Goal: Transaction & Acquisition: Purchase product/service

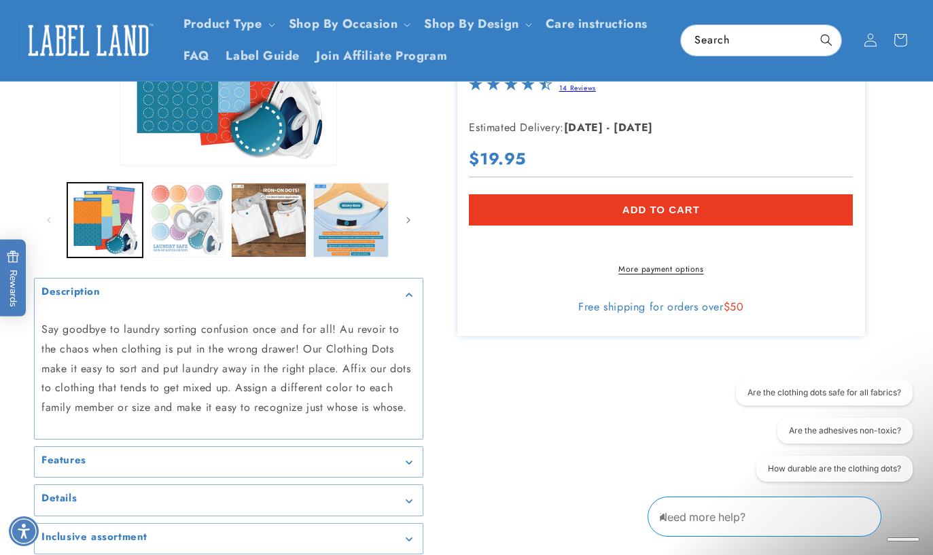
scroll to position [68, 0]
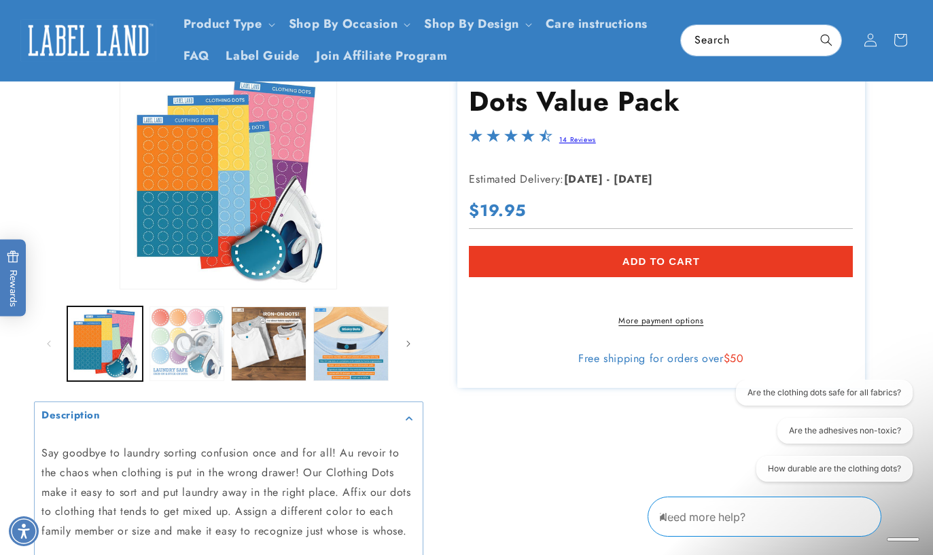
click at [212, 347] on button "Load image 2 in gallery view" at bounding box center [187, 344] width 75 height 75
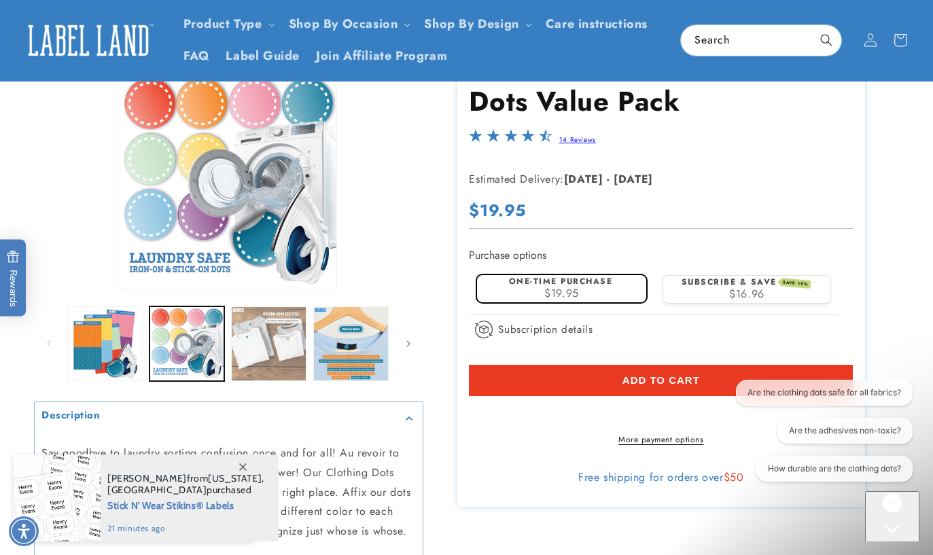
click at [251, 338] on button "Load image 3 in gallery view" at bounding box center [268, 344] width 75 height 75
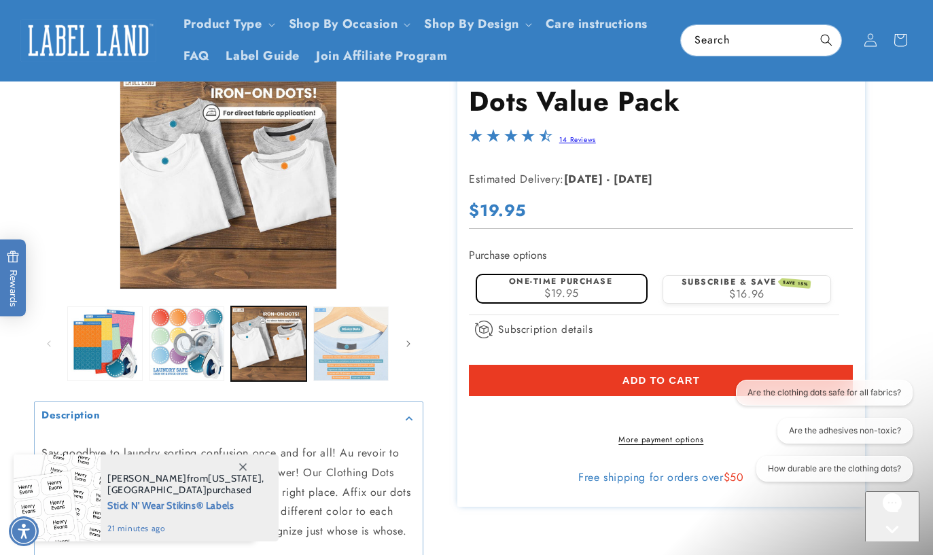
click at [358, 355] on button "Load image 4 in gallery view" at bounding box center [350, 344] width 75 height 75
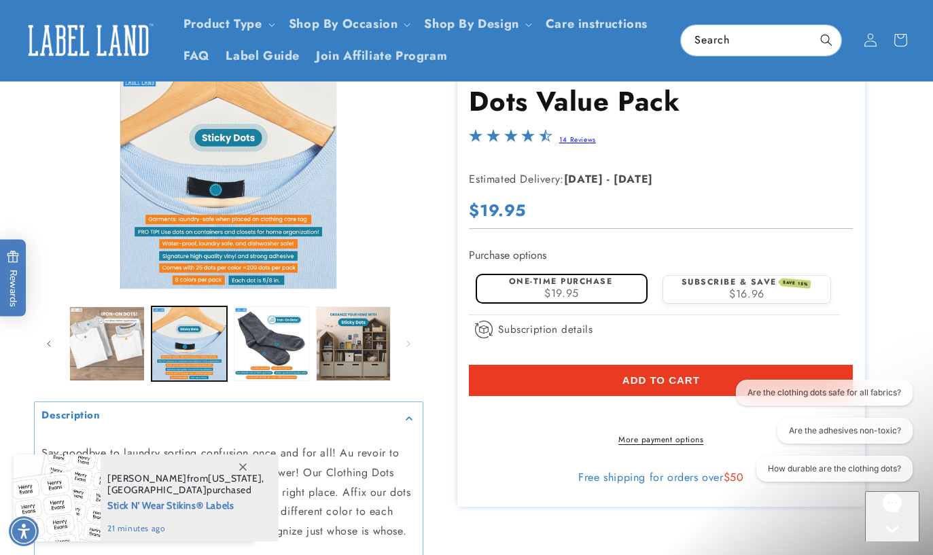
scroll to position [0, 162]
click at [103, 341] on button "Load image 3 in gallery view" at bounding box center [106, 344] width 75 height 75
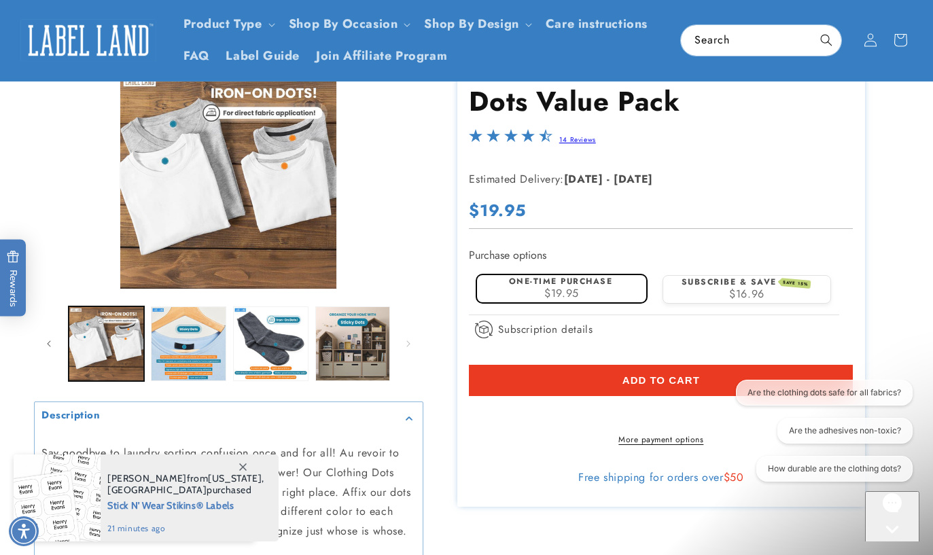
click at [473, 407] on shop-pay-wallet-button at bounding box center [471, 413] width 4 height 16
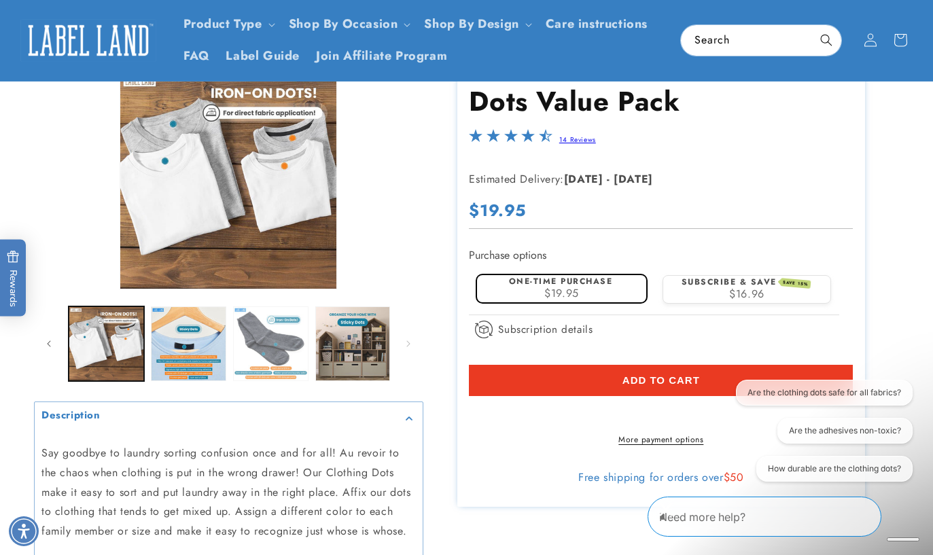
scroll to position [0, 0]
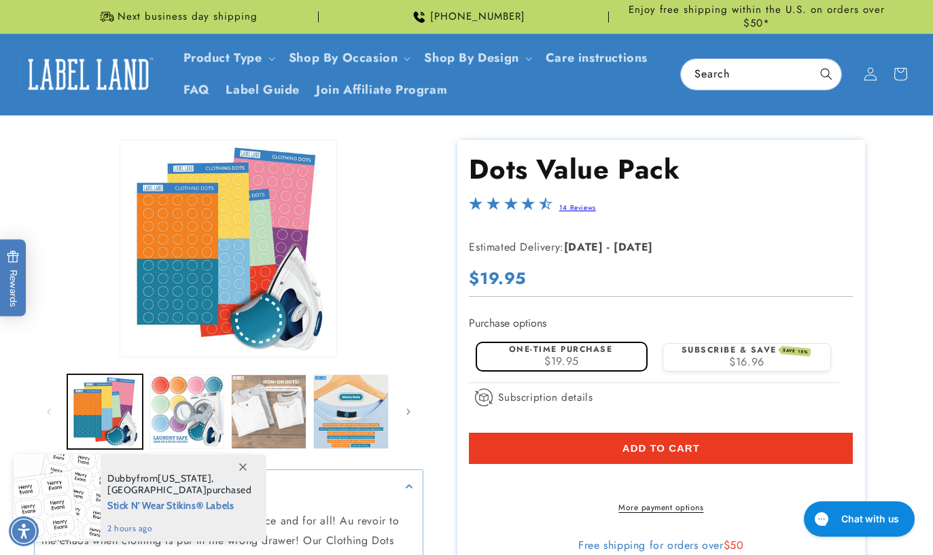
click at [269, 389] on button "Load image 3 in gallery view" at bounding box center [268, 412] width 75 height 75
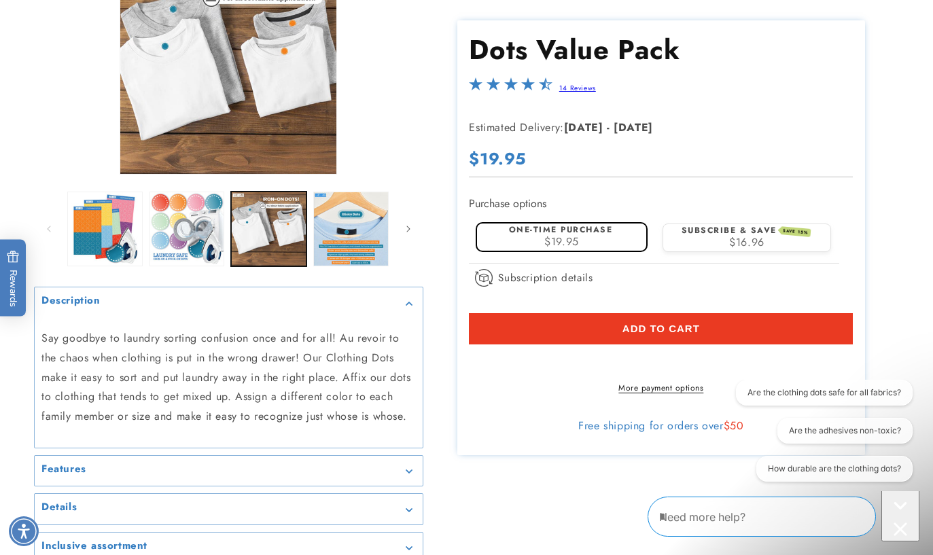
scroll to position [340, 0]
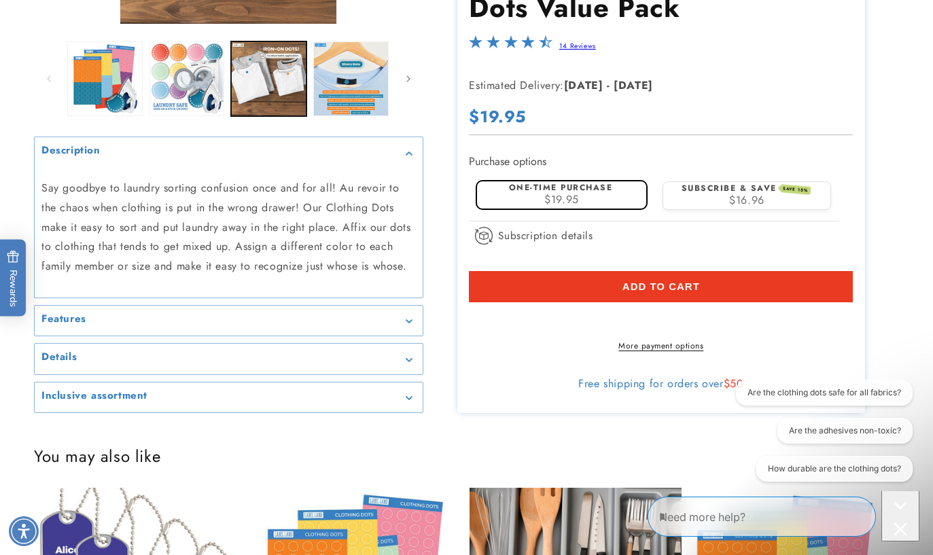
click at [211, 316] on div "Features" at bounding box center [228, 321] width 375 height 10
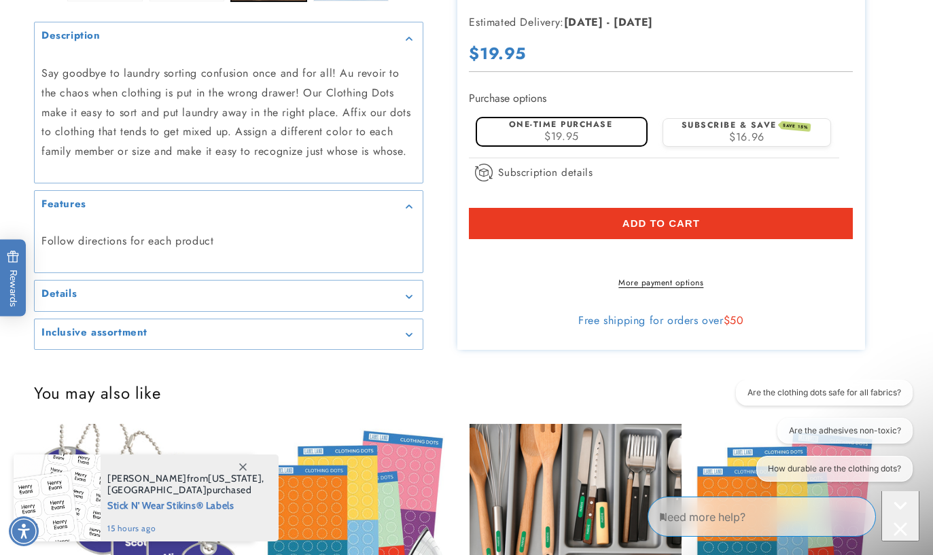
scroll to position [476, 0]
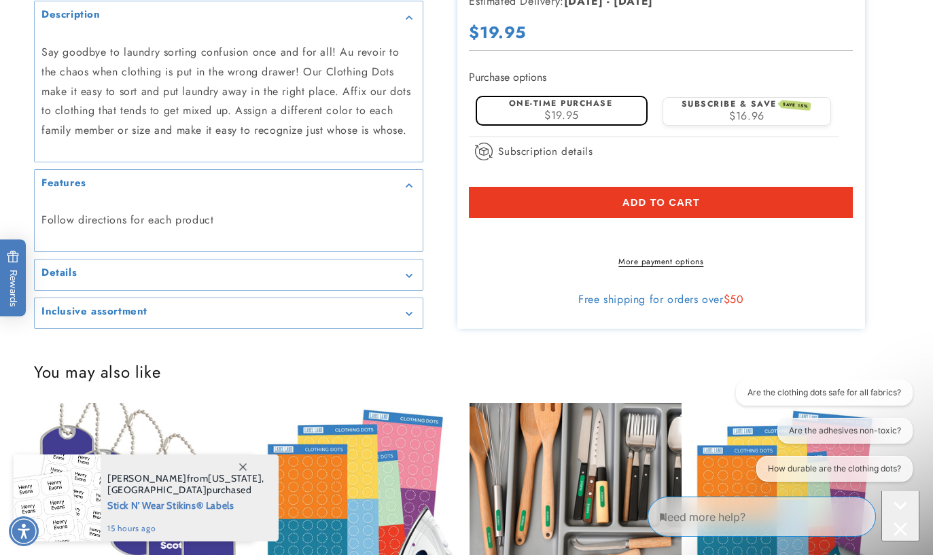
click at [220, 277] on summary "Details" at bounding box center [229, 275] width 388 height 31
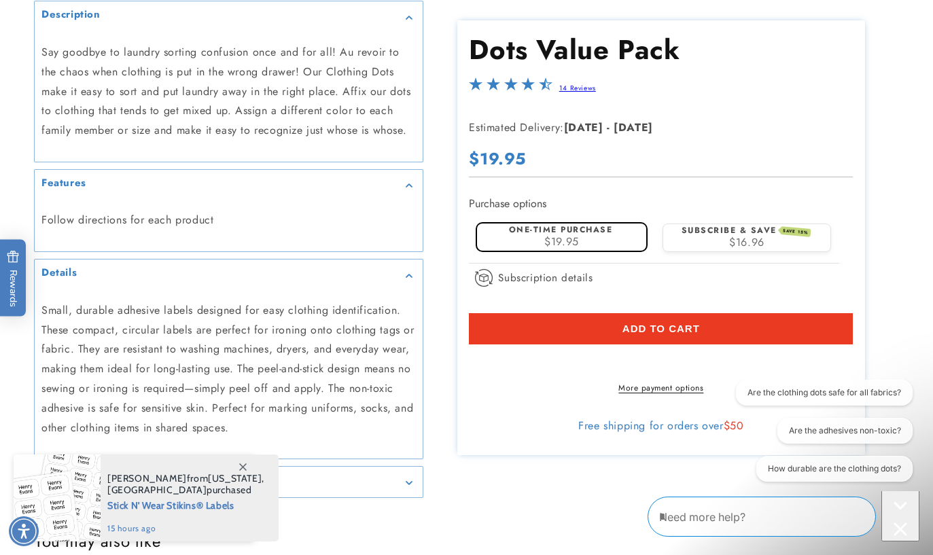
click at [222, 353] on p "Small, durable adhesive labels designed for easy clothing identification. These…" at bounding box center [228, 369] width 375 height 137
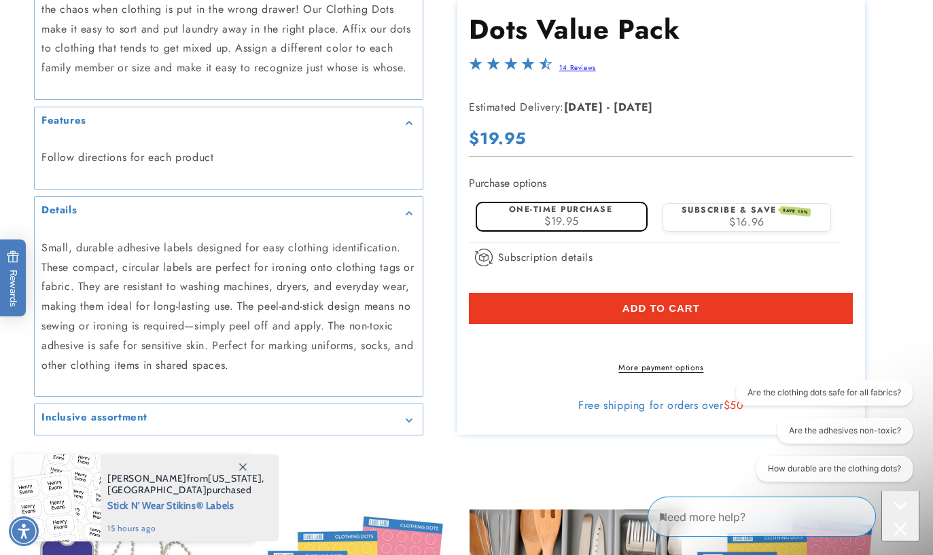
scroll to position [612, 0]
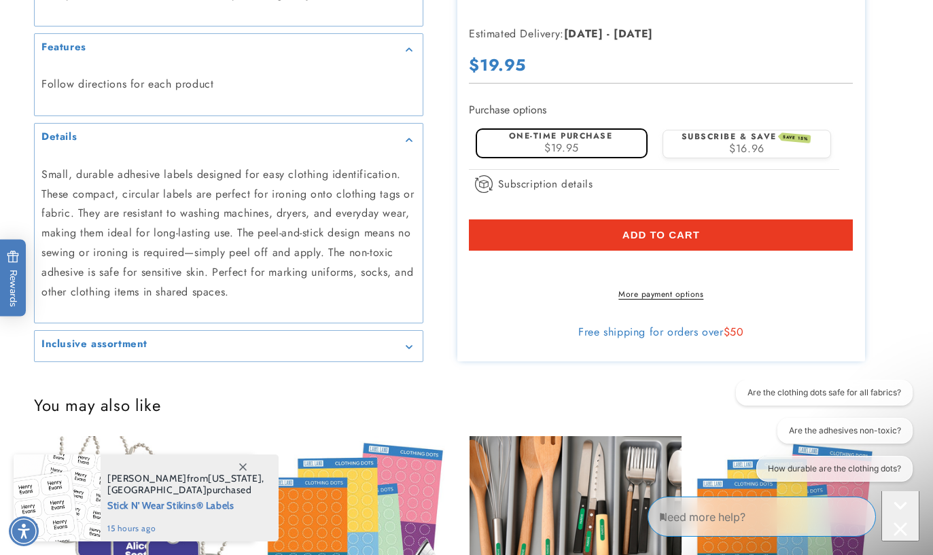
click at [227, 342] on div "Inclusive assortment" at bounding box center [228, 346] width 375 height 10
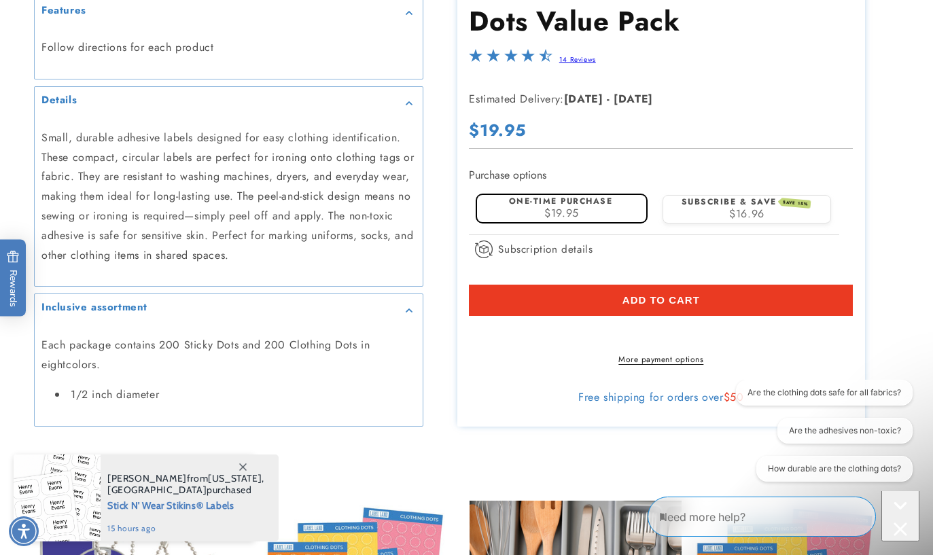
scroll to position [680, 0]
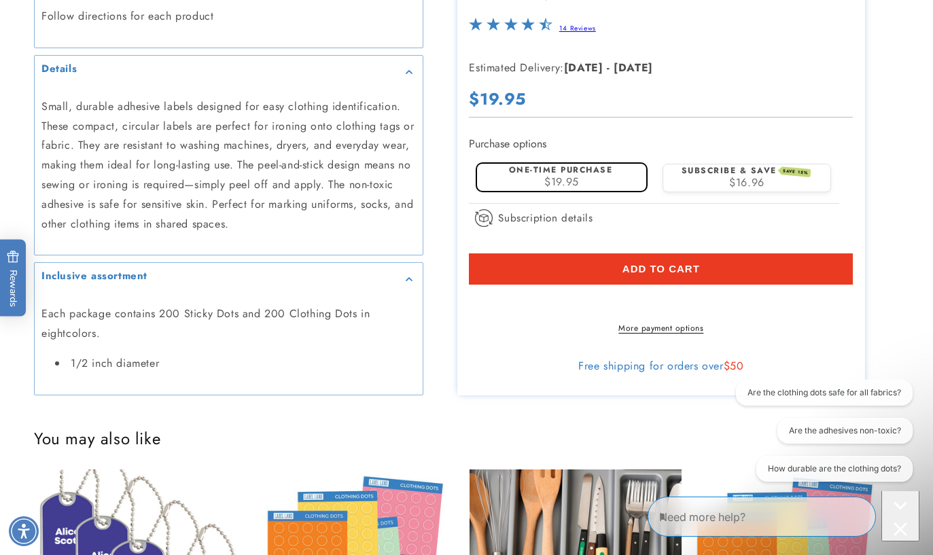
click at [160, 316] on p "Each package contains 200 Sticky Dots and 200 Clothing Dots in eightcolors." at bounding box center [228, 324] width 375 height 39
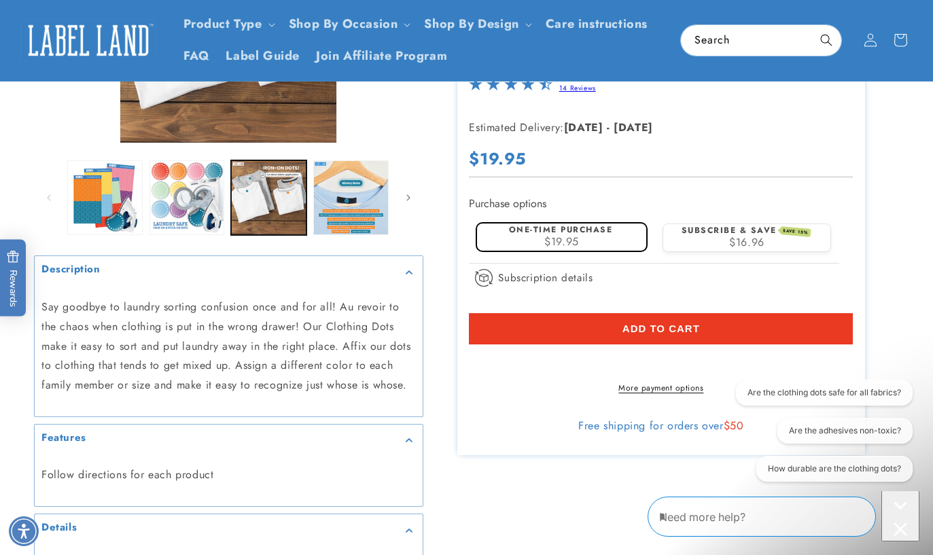
scroll to position [136, 0]
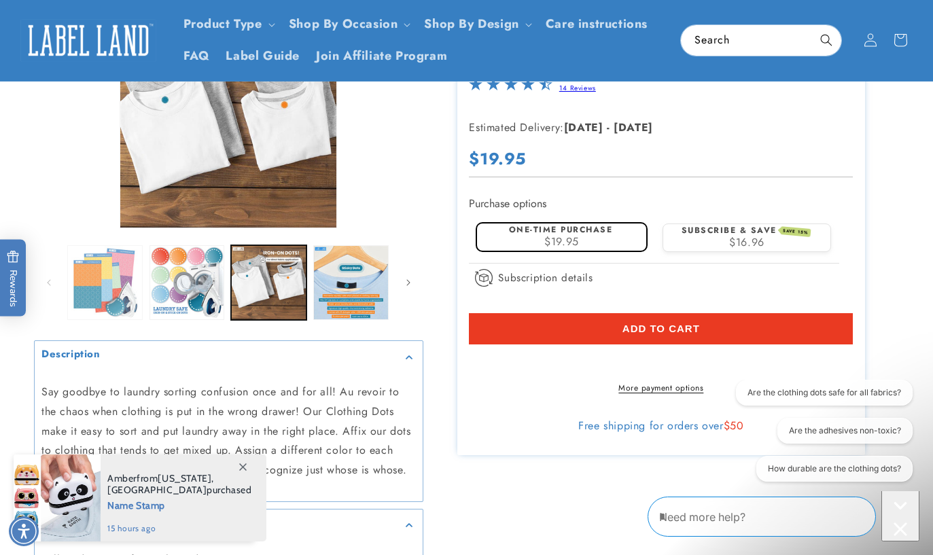
click at [126, 271] on button "Load image 1 in gallery view" at bounding box center [104, 282] width 75 height 75
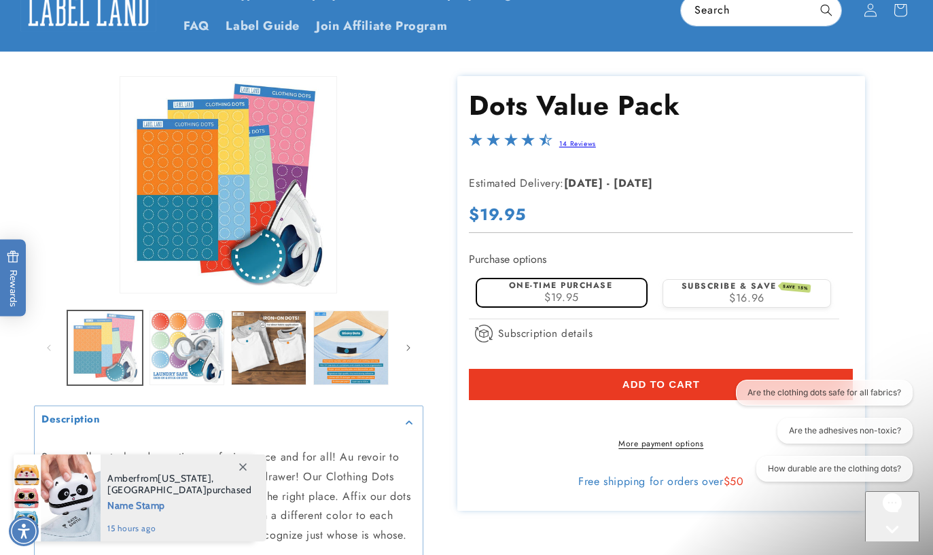
scroll to position [0, 0]
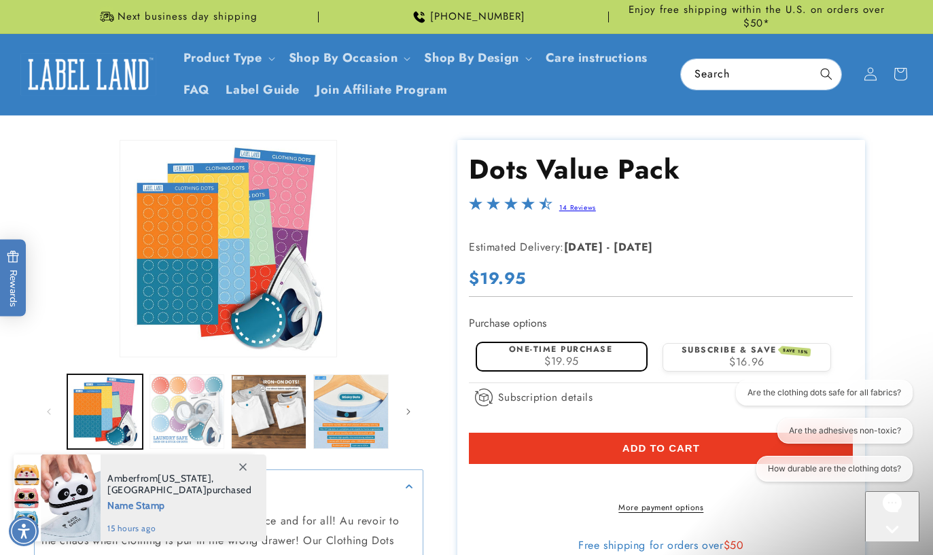
click at [190, 411] on button "Load image 2 in gallery view" at bounding box center [187, 412] width 75 height 75
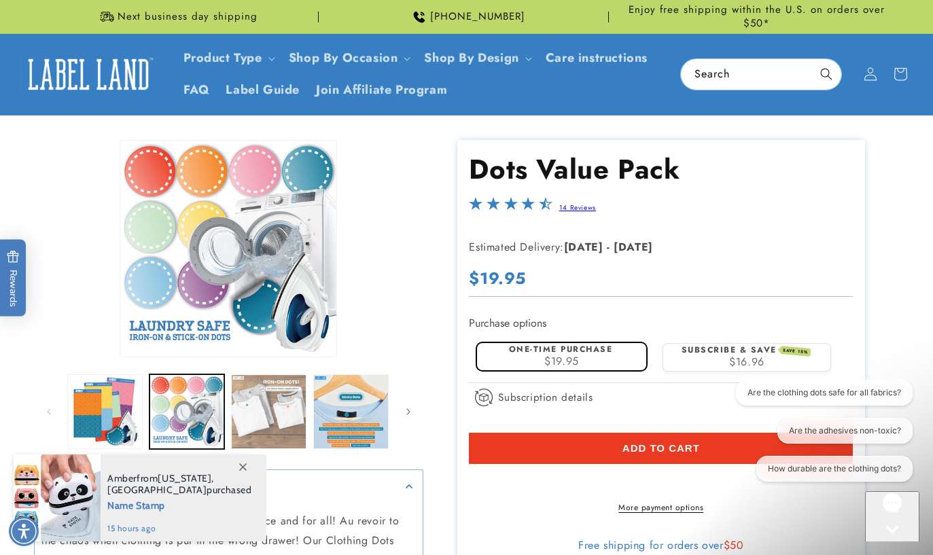
click at [274, 408] on button "Load image 3 in gallery view" at bounding box center [268, 412] width 75 height 75
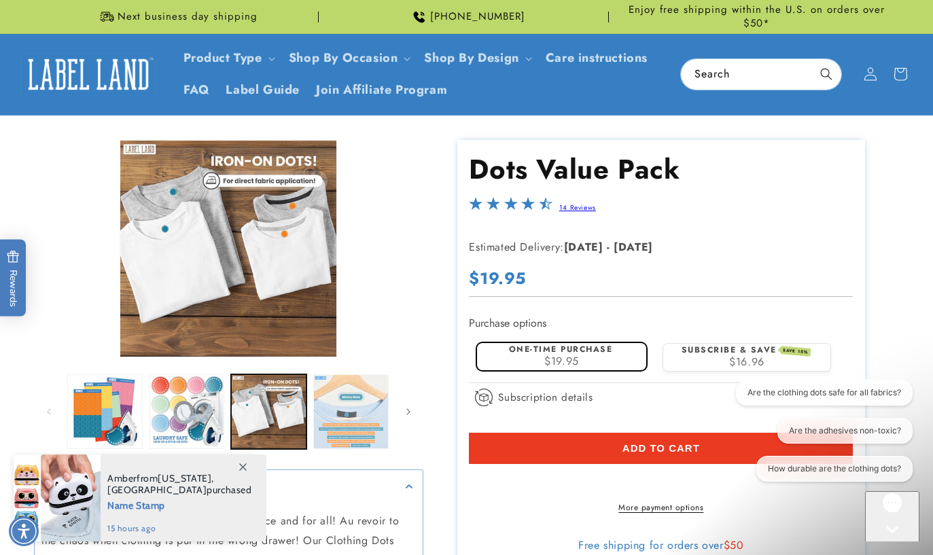
click at [345, 404] on button "Load image 4 in gallery view" at bounding box center [350, 412] width 75 height 75
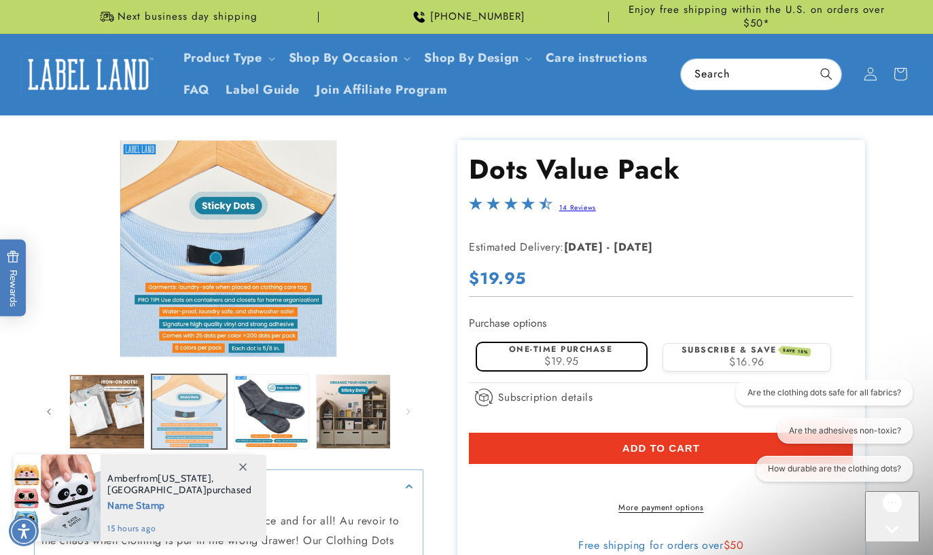
scroll to position [0, 162]
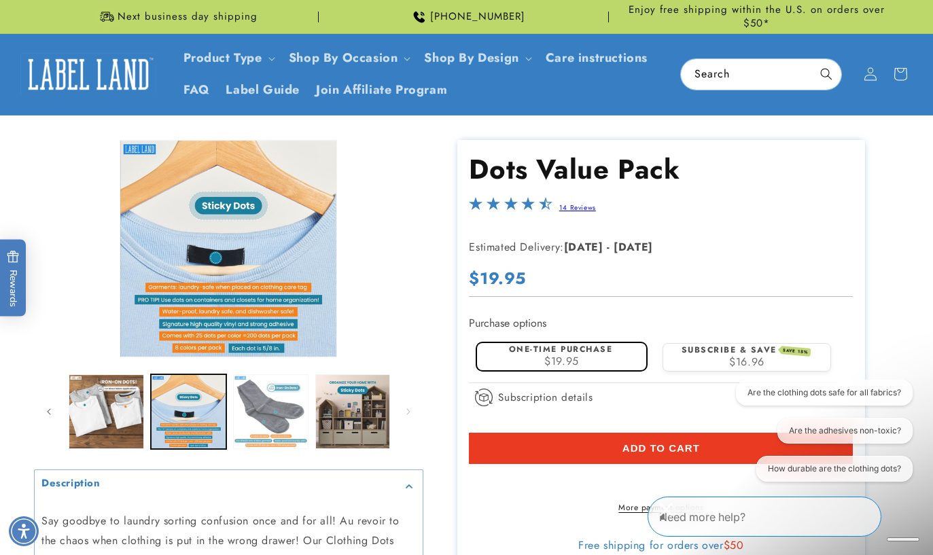
click at [279, 411] on button "Load image 5 in gallery view" at bounding box center [270, 412] width 75 height 75
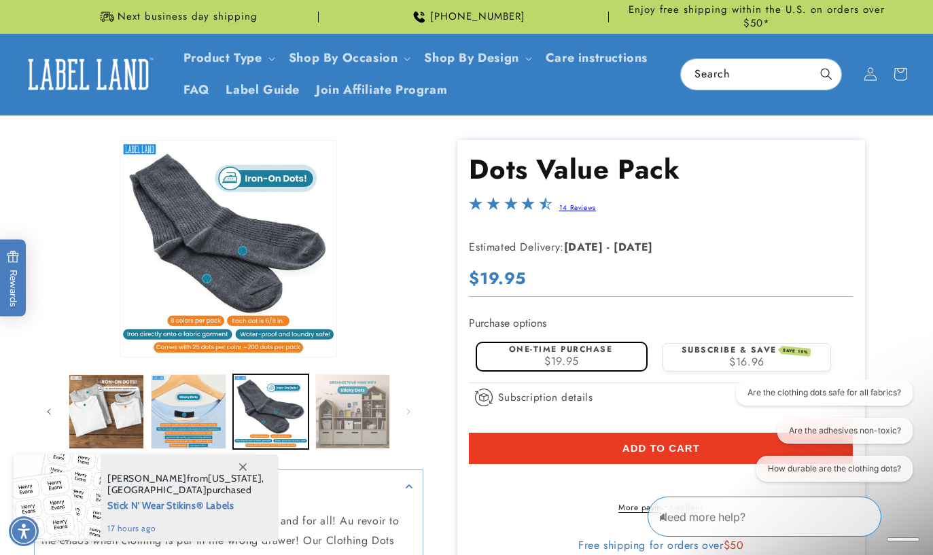
click at [350, 395] on button "Load image 6 in gallery view" at bounding box center [352, 412] width 75 height 75
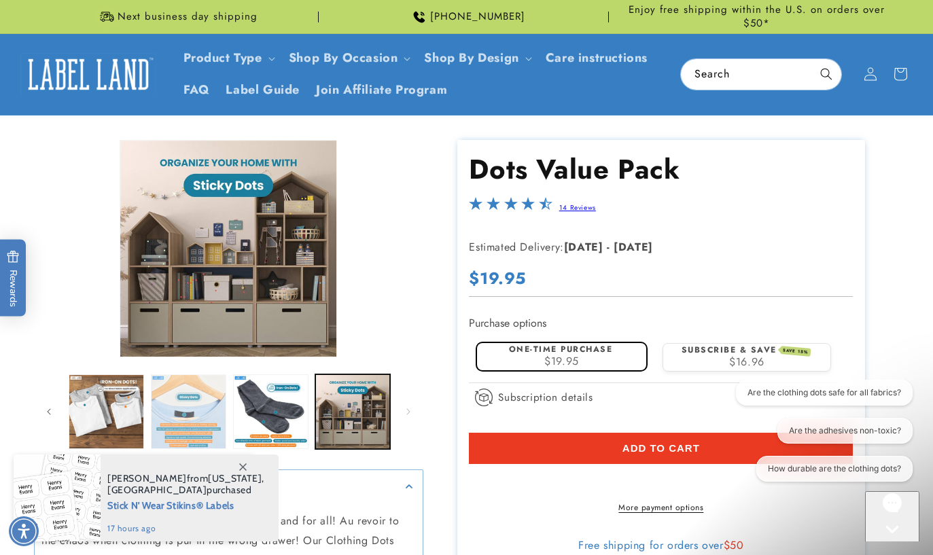
click at [196, 398] on button "Load image 4 in gallery view" at bounding box center [188, 412] width 75 height 75
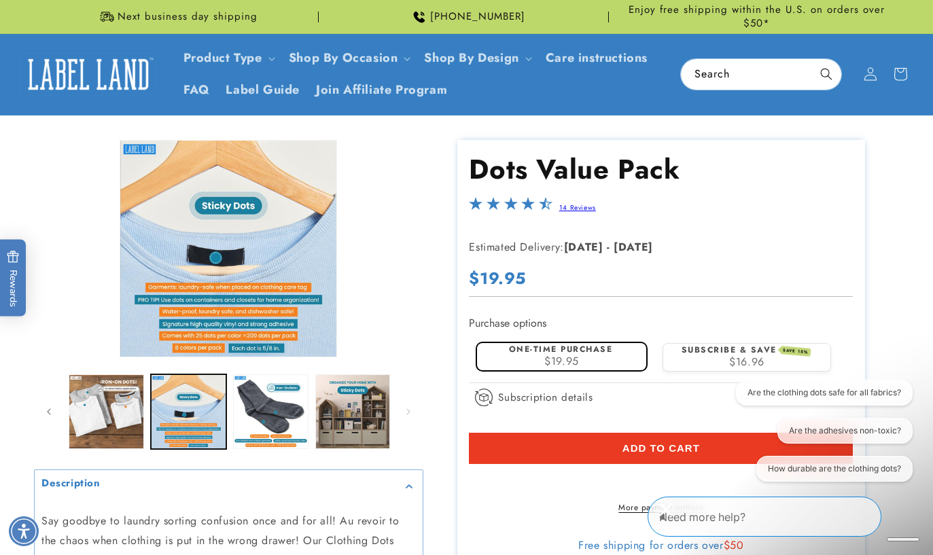
click at [473, 488] on shop-pay-wallet-button at bounding box center [471, 481] width 4 height 16
click at [473, 483] on shop-pay-wallet-button at bounding box center [471, 481] width 4 height 16
